Goal: Book appointment/travel/reservation

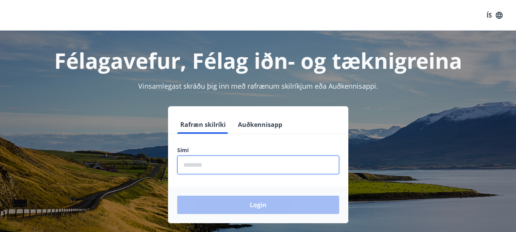
click at [247, 163] on input "phone" at bounding box center [258, 165] width 162 height 19
type input "********"
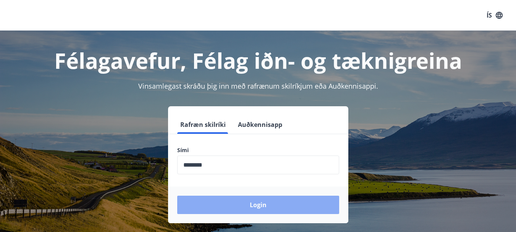
click at [251, 205] on button "Login" at bounding box center [258, 205] width 162 height 18
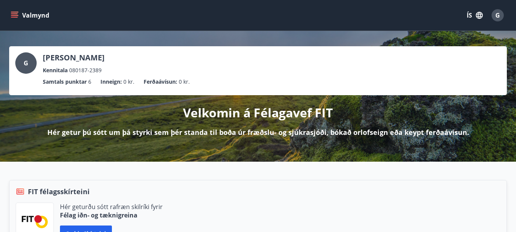
scroll to position [13, 0]
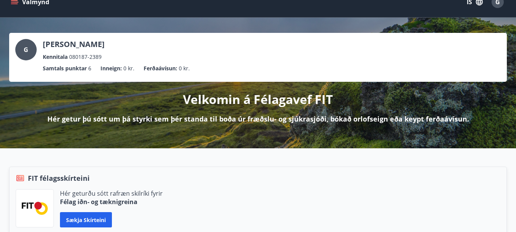
click at [13, 5] on icon "menu" at bounding box center [15, 2] width 8 height 8
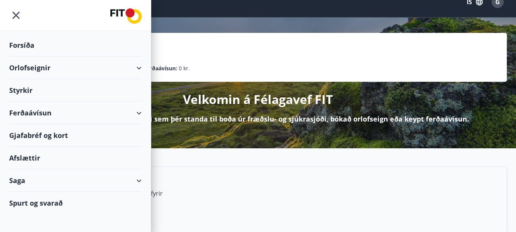
click at [73, 67] on div "Orlofseignir" at bounding box center [75, 68] width 133 height 23
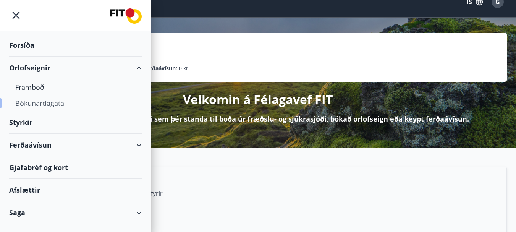
click at [41, 103] on div "Bókunardagatal" at bounding box center [75, 103] width 120 height 16
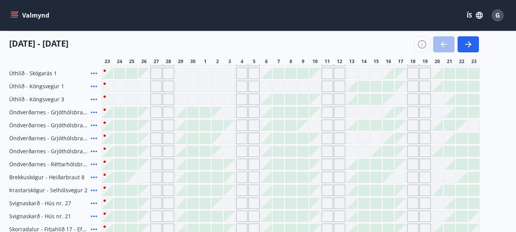
scroll to position [107, 0]
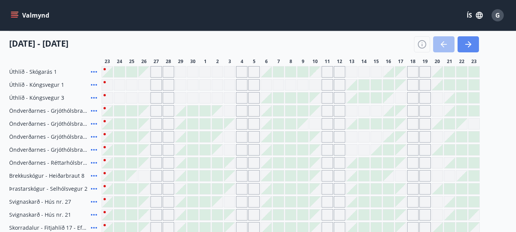
click at [473, 47] on button "button" at bounding box center [468, 44] width 21 height 16
click at [471, 46] on icon "button" at bounding box center [468, 44] width 9 height 9
click at [442, 49] on icon "button" at bounding box center [444, 44] width 9 height 9
click at [445, 45] on icon "button" at bounding box center [444, 44] width 6 height 1
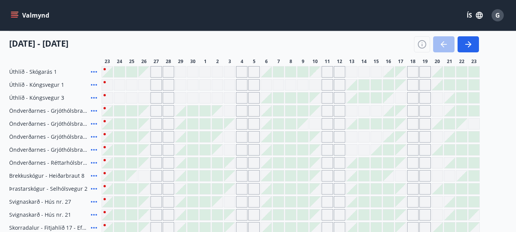
click at [445, 45] on icon "button" at bounding box center [444, 44] width 6 height 1
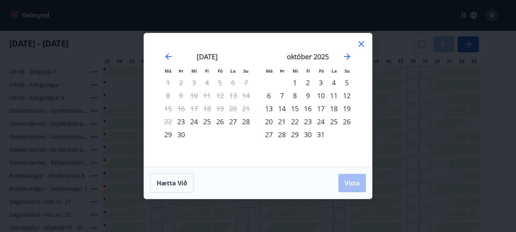
scroll to position [0, 0]
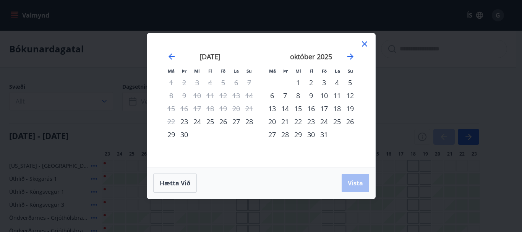
click at [325, 122] on div "24" at bounding box center [324, 121] width 13 height 13
click at [284, 136] on div "28" at bounding box center [285, 134] width 13 height 13
click at [354, 187] on span "Vista" at bounding box center [355, 183] width 15 height 8
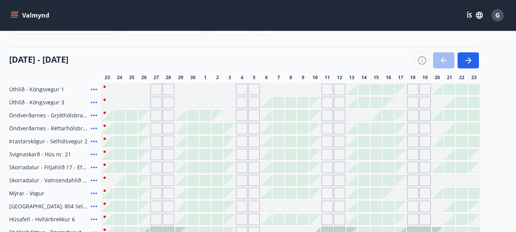
scroll to position [75, 0]
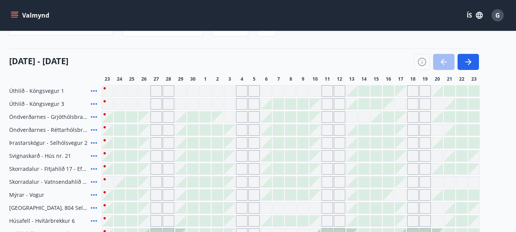
click at [93, 91] on icon at bounding box center [94, 91] width 6 height 2
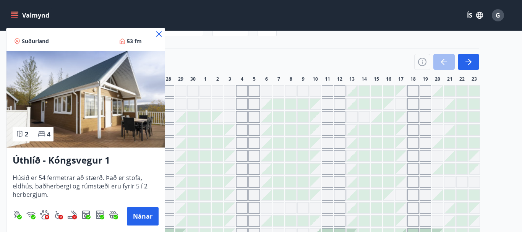
click at [160, 35] on icon at bounding box center [158, 33] width 5 height 5
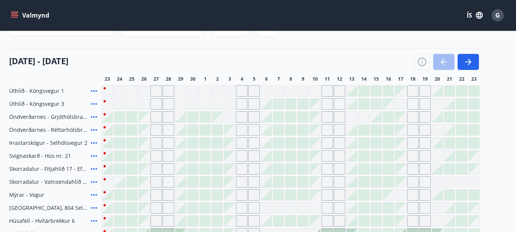
click at [94, 104] on icon at bounding box center [94, 104] width 6 height 2
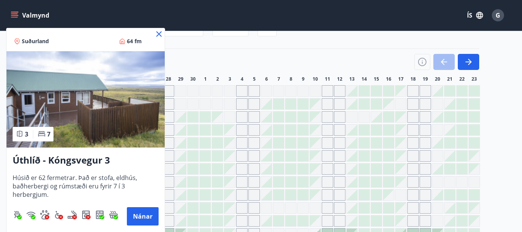
click at [161, 32] on icon at bounding box center [158, 33] width 5 height 5
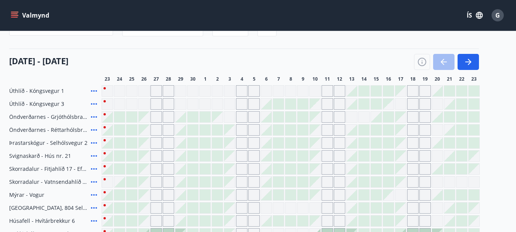
click at [118, 104] on div "Gráir dagar eru ekki bókanlegir" at bounding box center [119, 103] width 11 height 11
click at [112, 118] on div at bounding box center [107, 117] width 11 height 11
click at [110, 117] on body "Valmynd ÍS G Bókunardagatal Svæði Allt Dagsetningar [DATE] - [DATE] Svefnstæði …" at bounding box center [258, 135] width 516 height 421
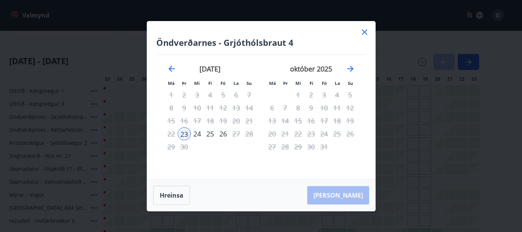
click at [363, 34] on icon at bounding box center [364, 32] width 9 height 9
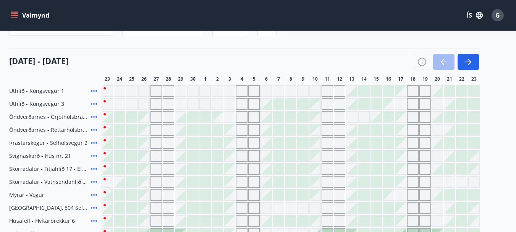
click at [474, 91] on div at bounding box center [474, 91] width 11 height 11
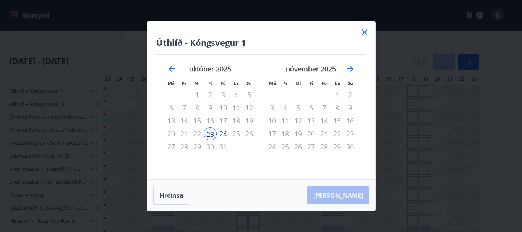
click at [365, 32] on icon at bounding box center [364, 31] width 1 height 1
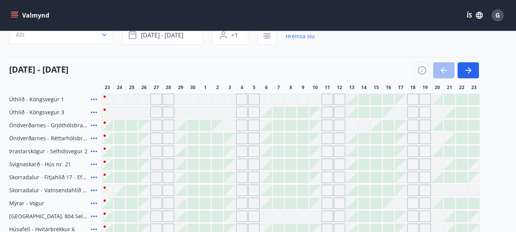
scroll to position [65, 0]
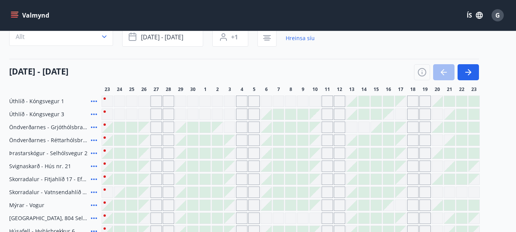
click at [95, 126] on icon at bounding box center [93, 127] width 9 height 9
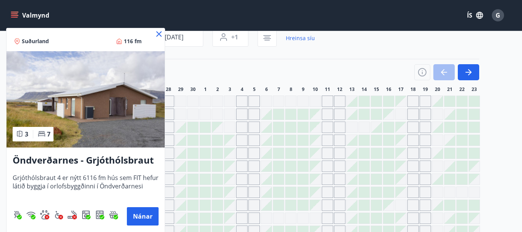
click at [159, 35] on icon at bounding box center [158, 33] width 9 height 9
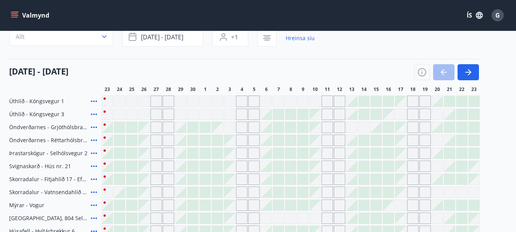
click at [94, 140] on icon at bounding box center [94, 141] width 6 height 2
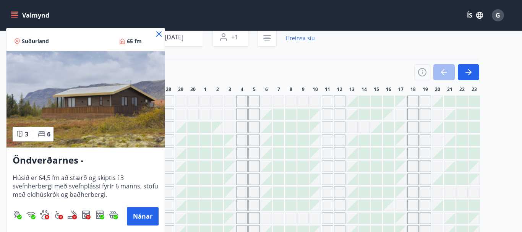
click at [159, 35] on icon at bounding box center [158, 33] width 9 height 9
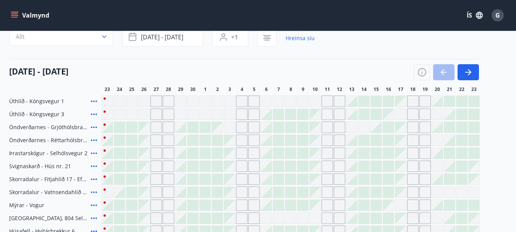
click at [471, 126] on div at bounding box center [474, 127] width 11 height 11
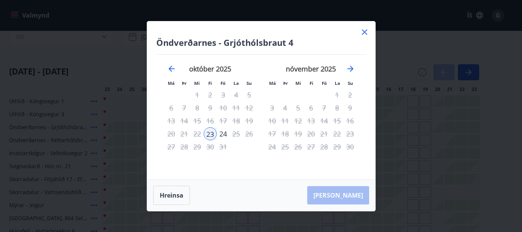
click at [364, 31] on icon at bounding box center [364, 32] width 9 height 9
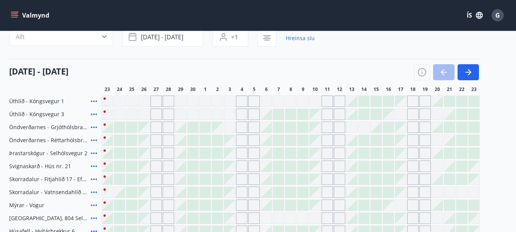
click at [476, 155] on div at bounding box center [474, 153] width 11 height 11
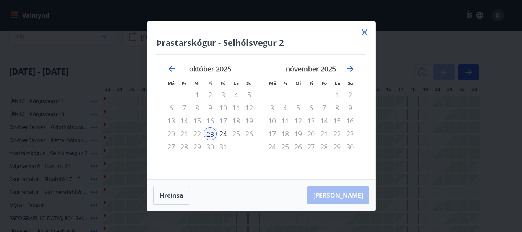
click at [365, 33] on icon at bounding box center [364, 32] width 9 height 9
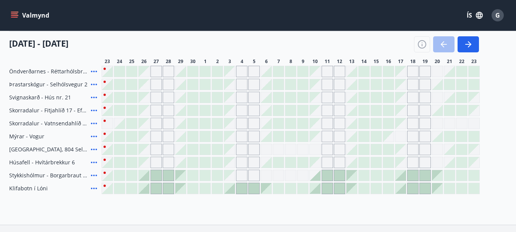
scroll to position [134, 0]
click at [469, 42] on icon "button" at bounding box center [469, 44] width 3 height 6
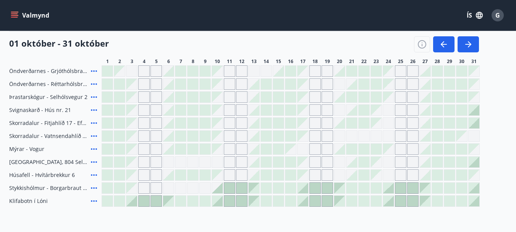
scroll to position [123, 0]
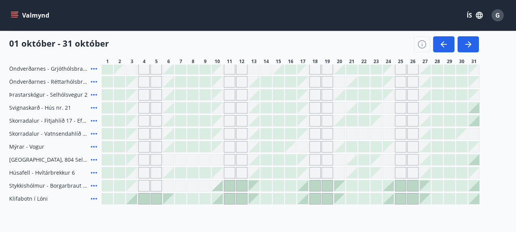
click at [96, 186] on icon at bounding box center [94, 186] width 6 height 2
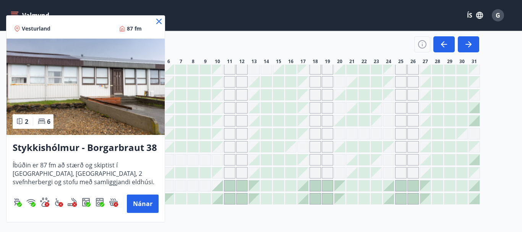
click at [158, 21] on icon at bounding box center [158, 21] width 9 height 9
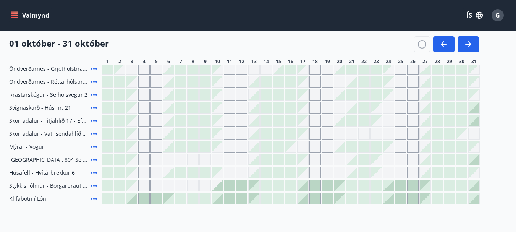
click at [94, 198] on icon at bounding box center [94, 199] width 6 height 2
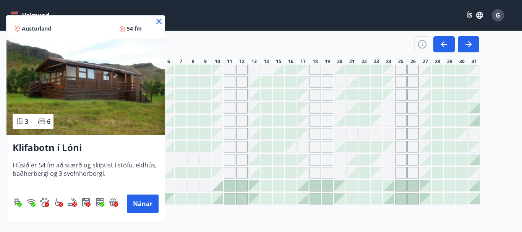
click at [158, 20] on icon at bounding box center [158, 21] width 5 height 5
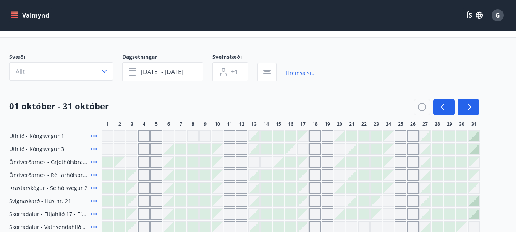
scroll to position [31, 0]
